Goal: Check status: Check status

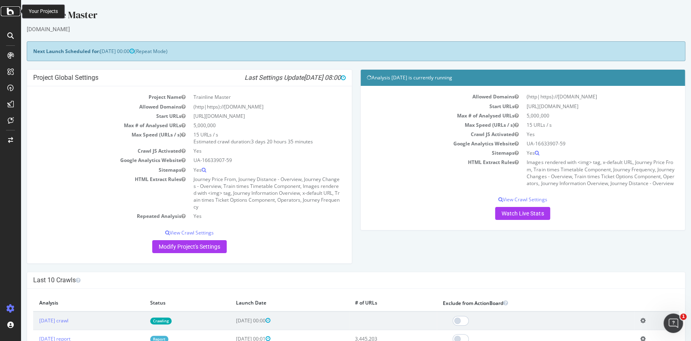
click at [13, 15] on icon at bounding box center [10, 11] width 7 height 10
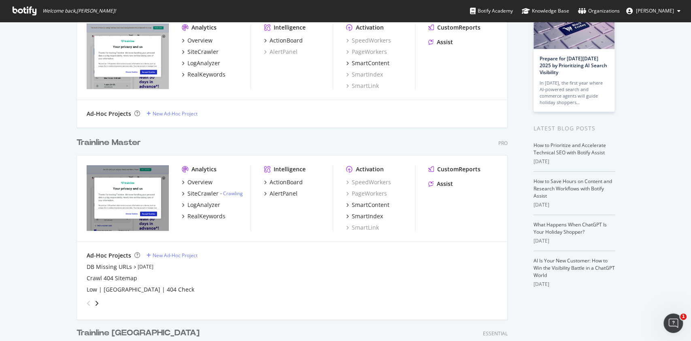
scroll to position [108, 0]
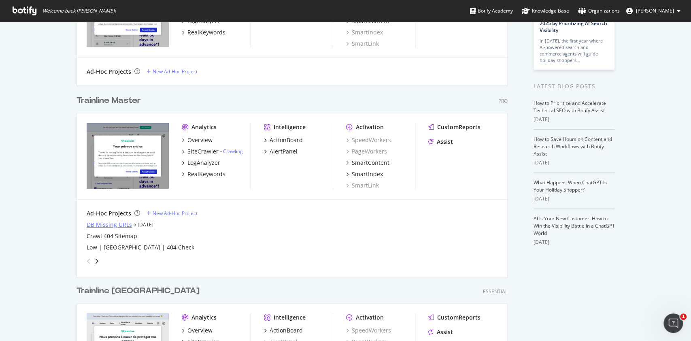
click at [124, 222] on div "DB Missing URLs" at bounding box center [109, 225] width 45 height 8
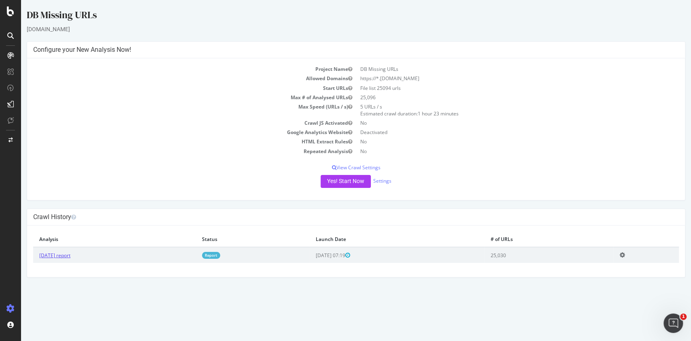
click at [68, 257] on link "[DATE] report" at bounding box center [54, 255] width 31 height 7
